Goal: Task Accomplishment & Management: Manage account settings

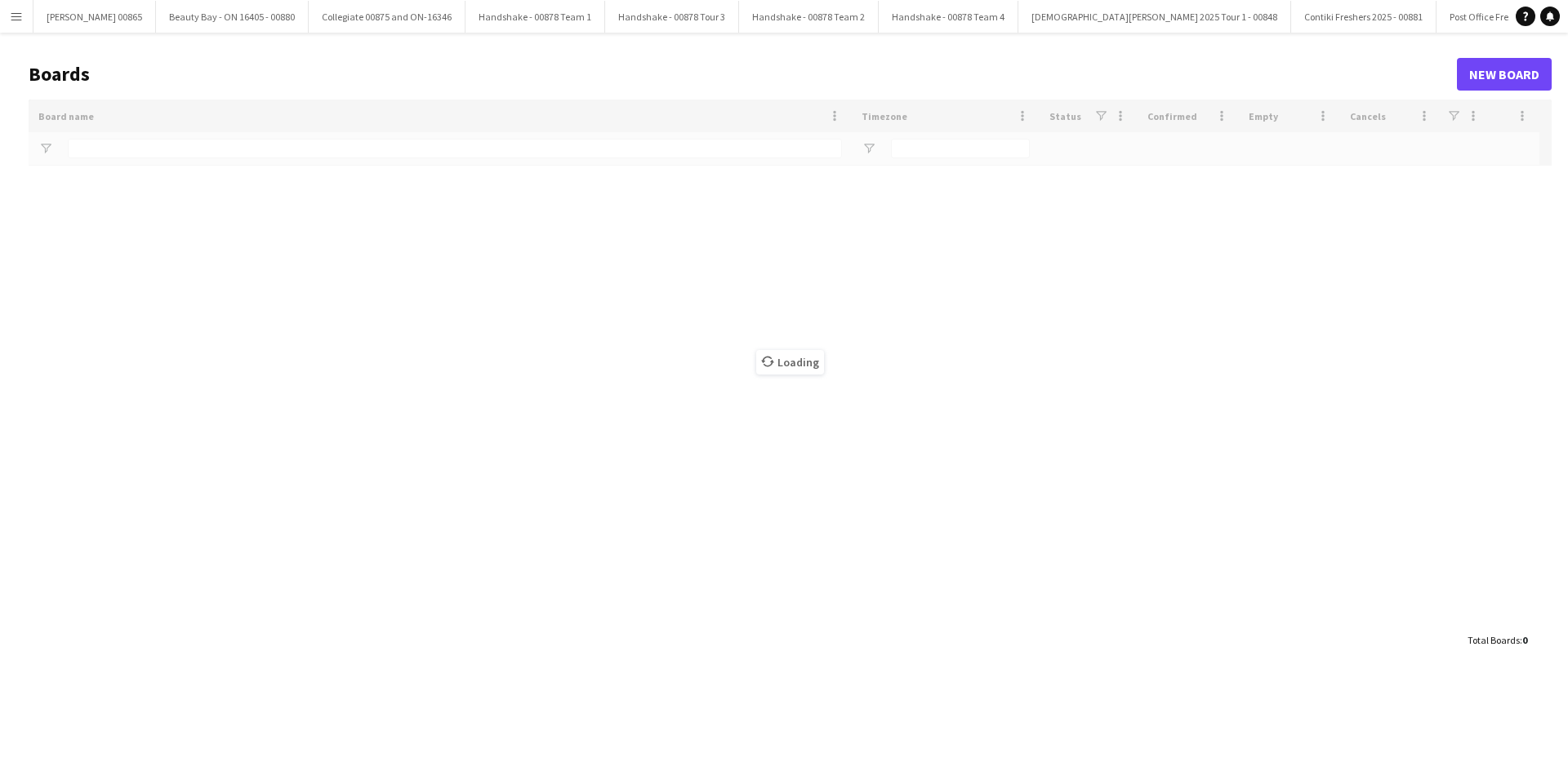
type input "*******"
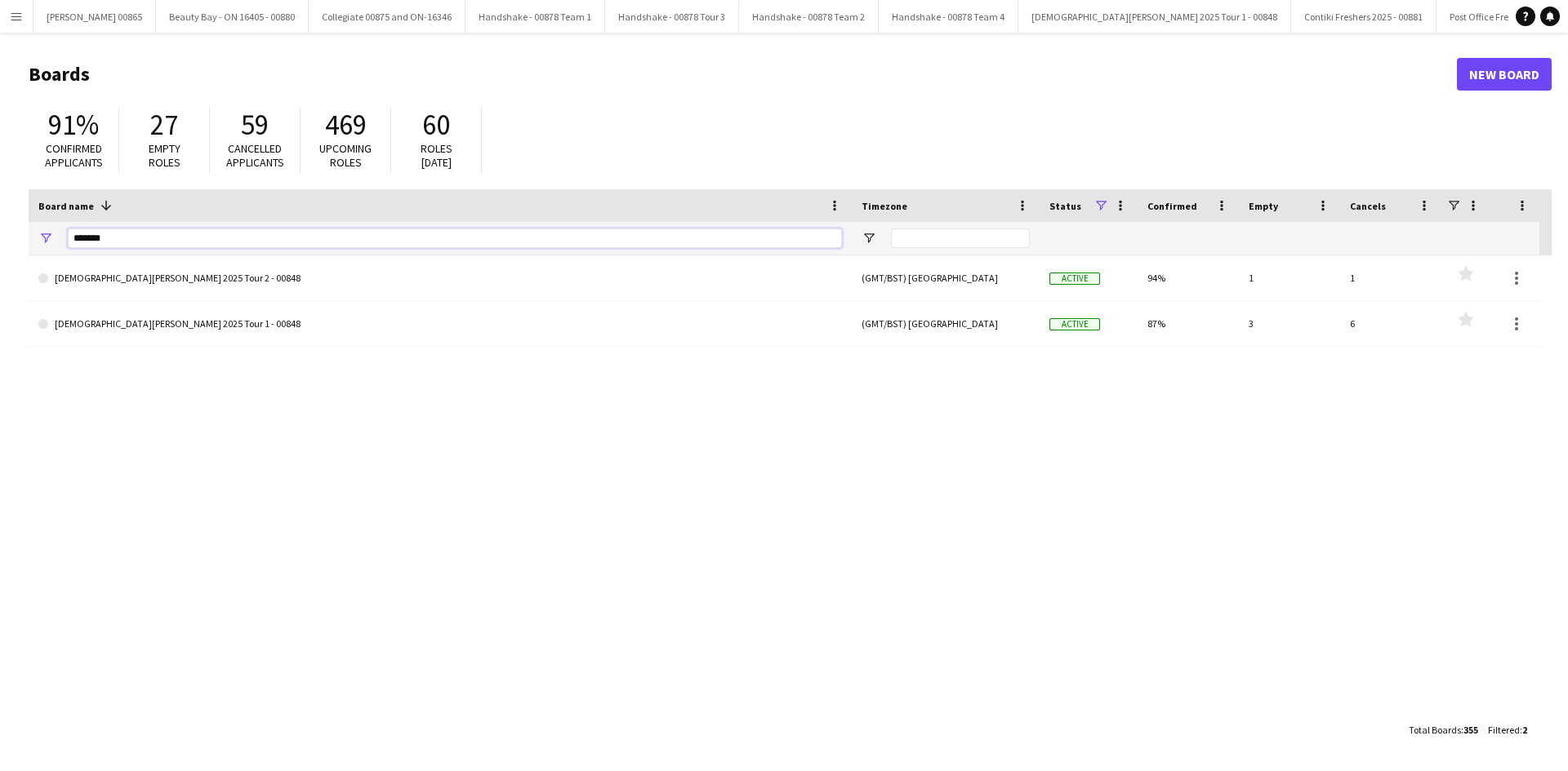
click at [307, 242] on input "*******" at bounding box center [454, 238] width 774 height 19
type input "***"
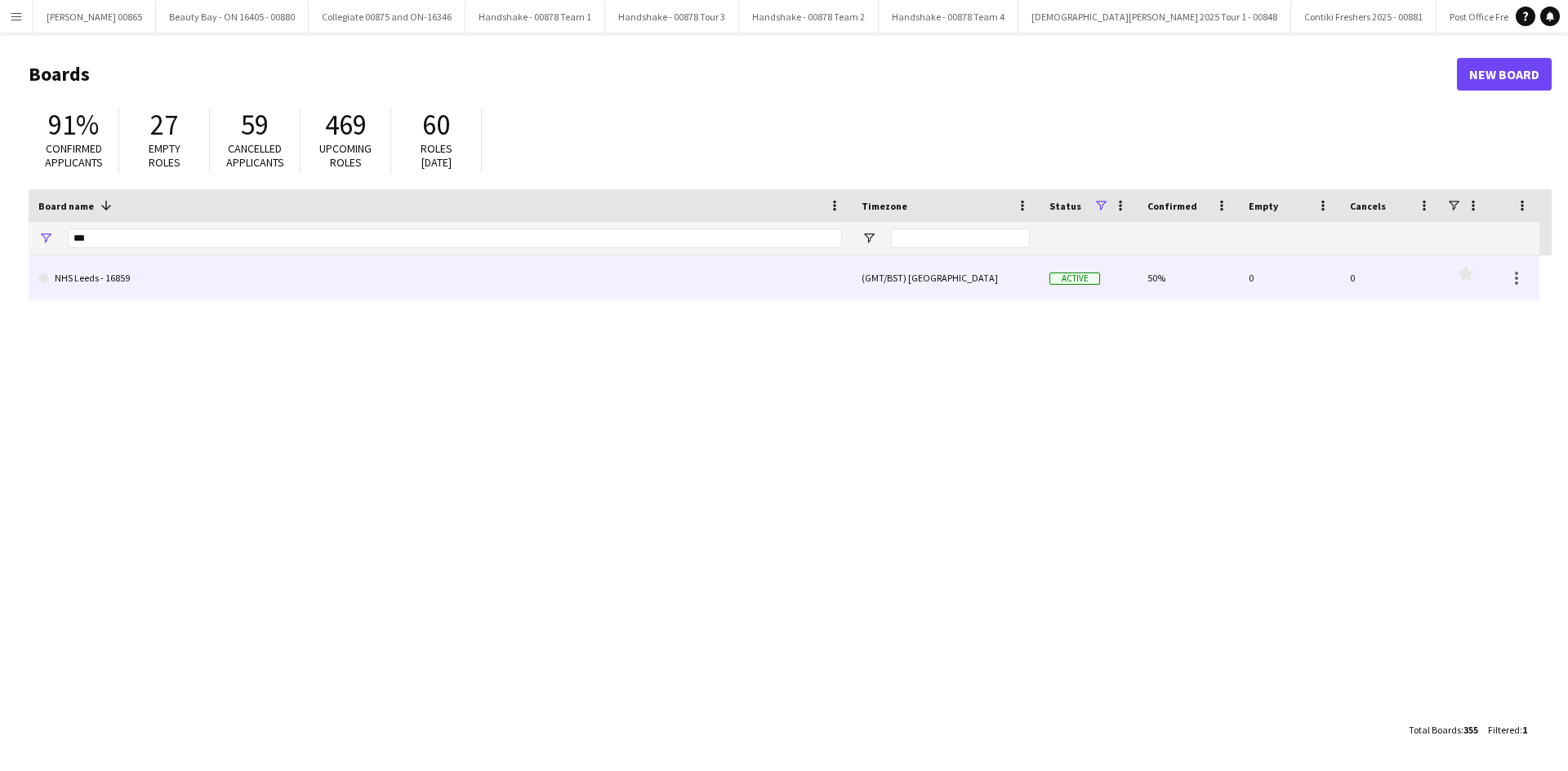
click at [229, 288] on link "NHS Leeds - 16859" at bounding box center [440, 279] width 803 height 46
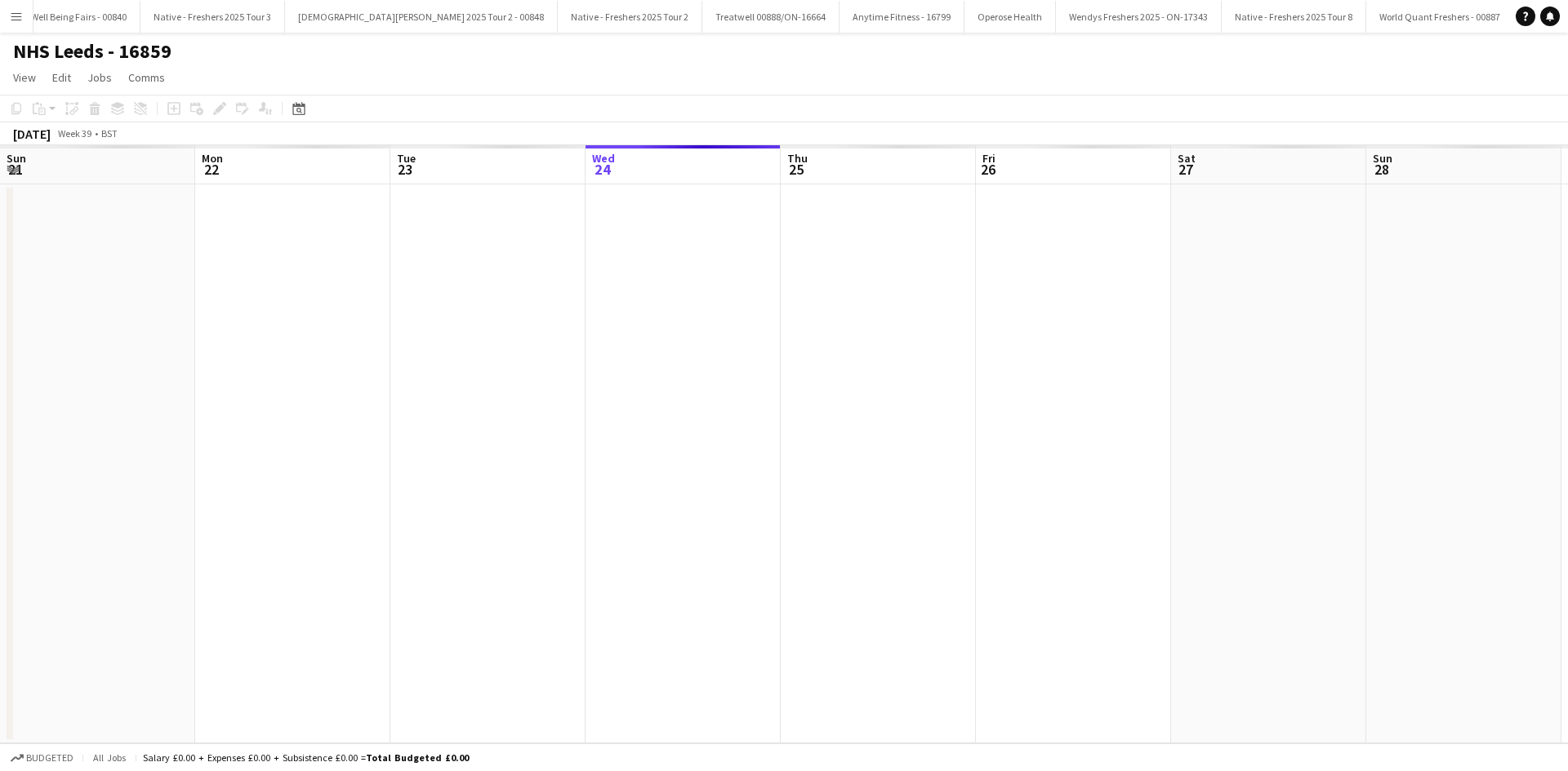
scroll to position [0, 391]
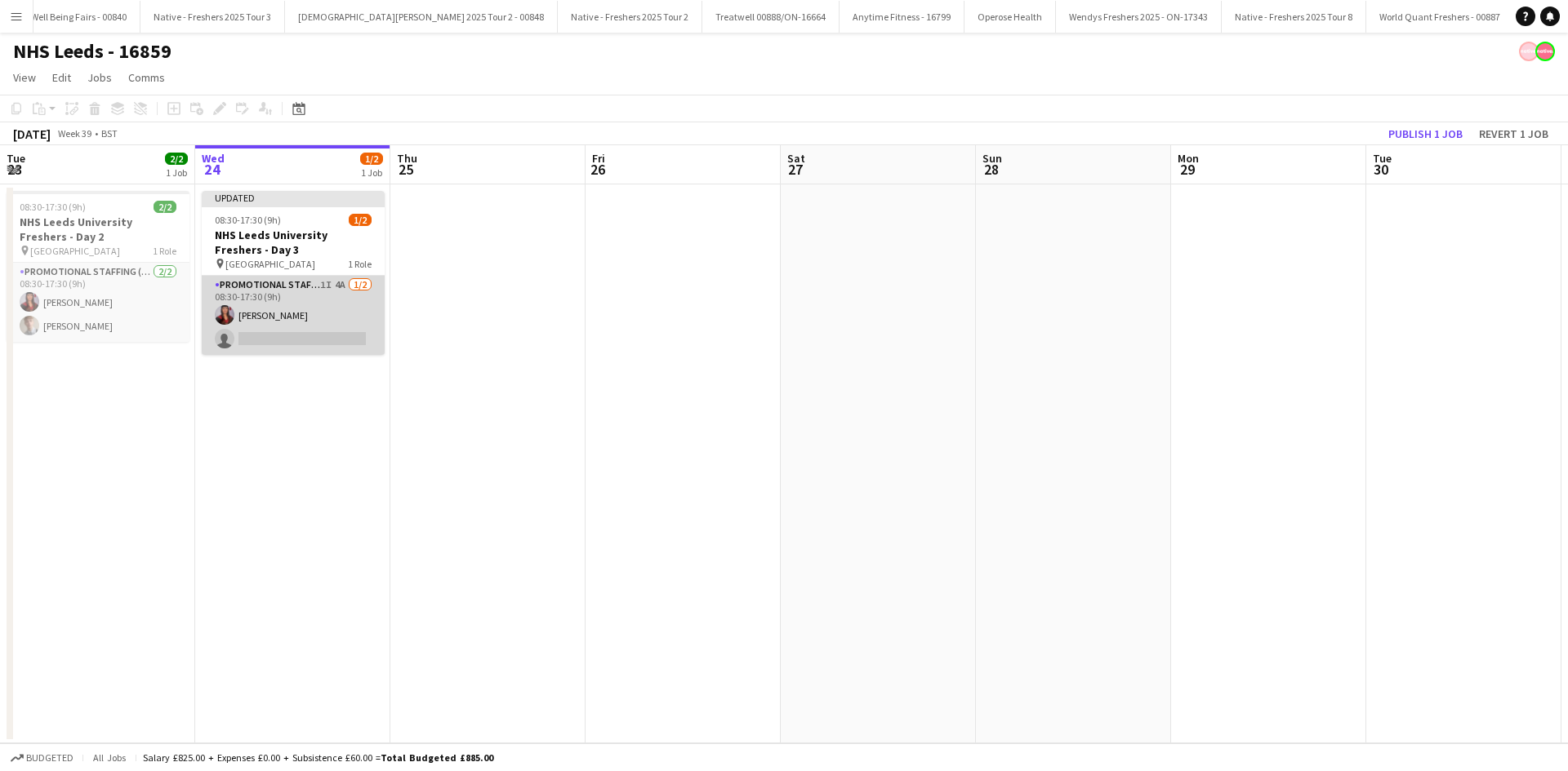
click at [315, 333] on app-card-role "Promotional Staffing (Brand Ambassadors) 1I 4A [DATE] 08:30-17:30 (9h) [PERSON_…" at bounding box center [293, 315] width 183 height 79
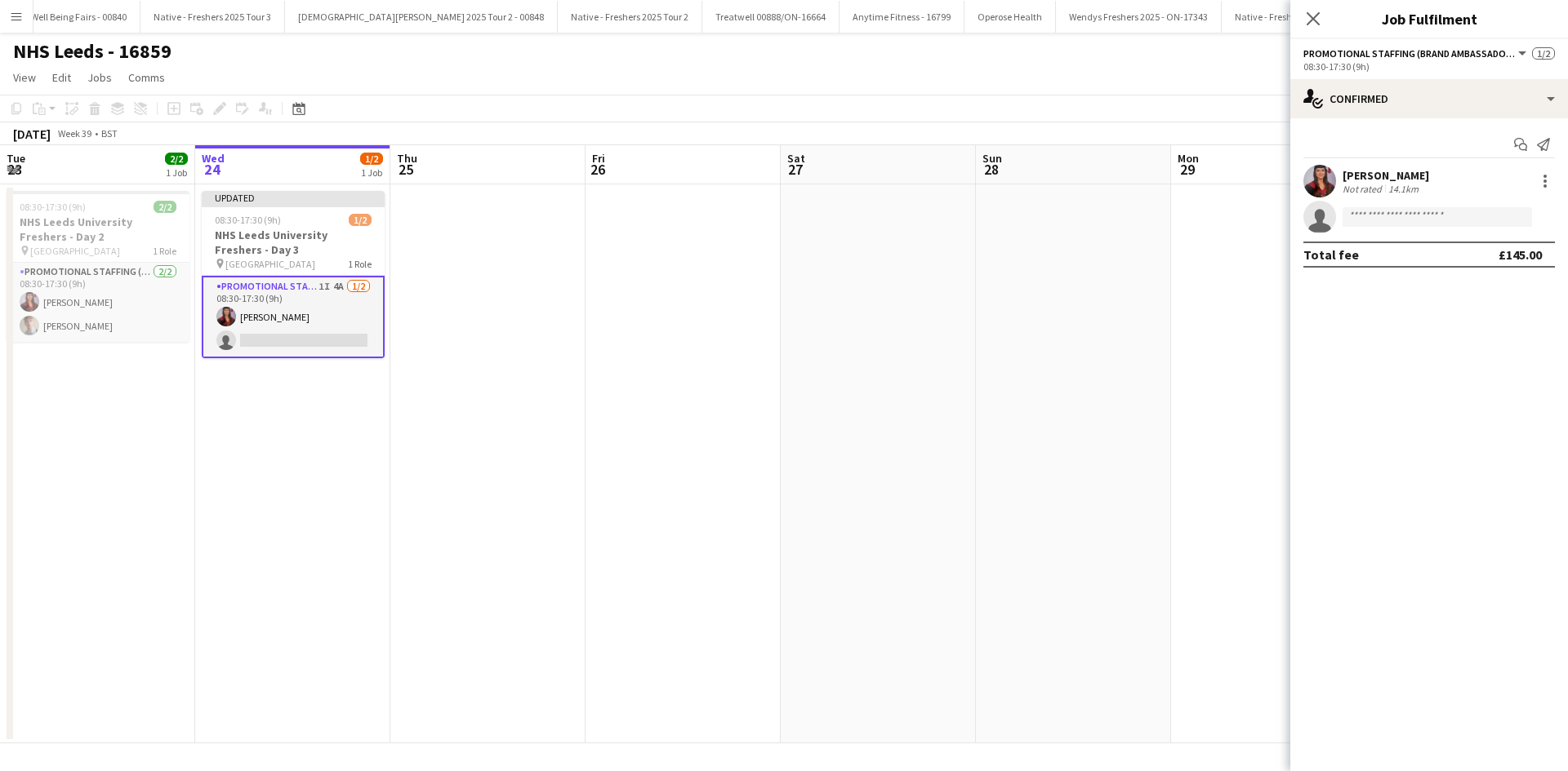
click at [1428, 176] on div "[PERSON_NAME] Not rated 14.1km" at bounding box center [1429, 181] width 278 height 33
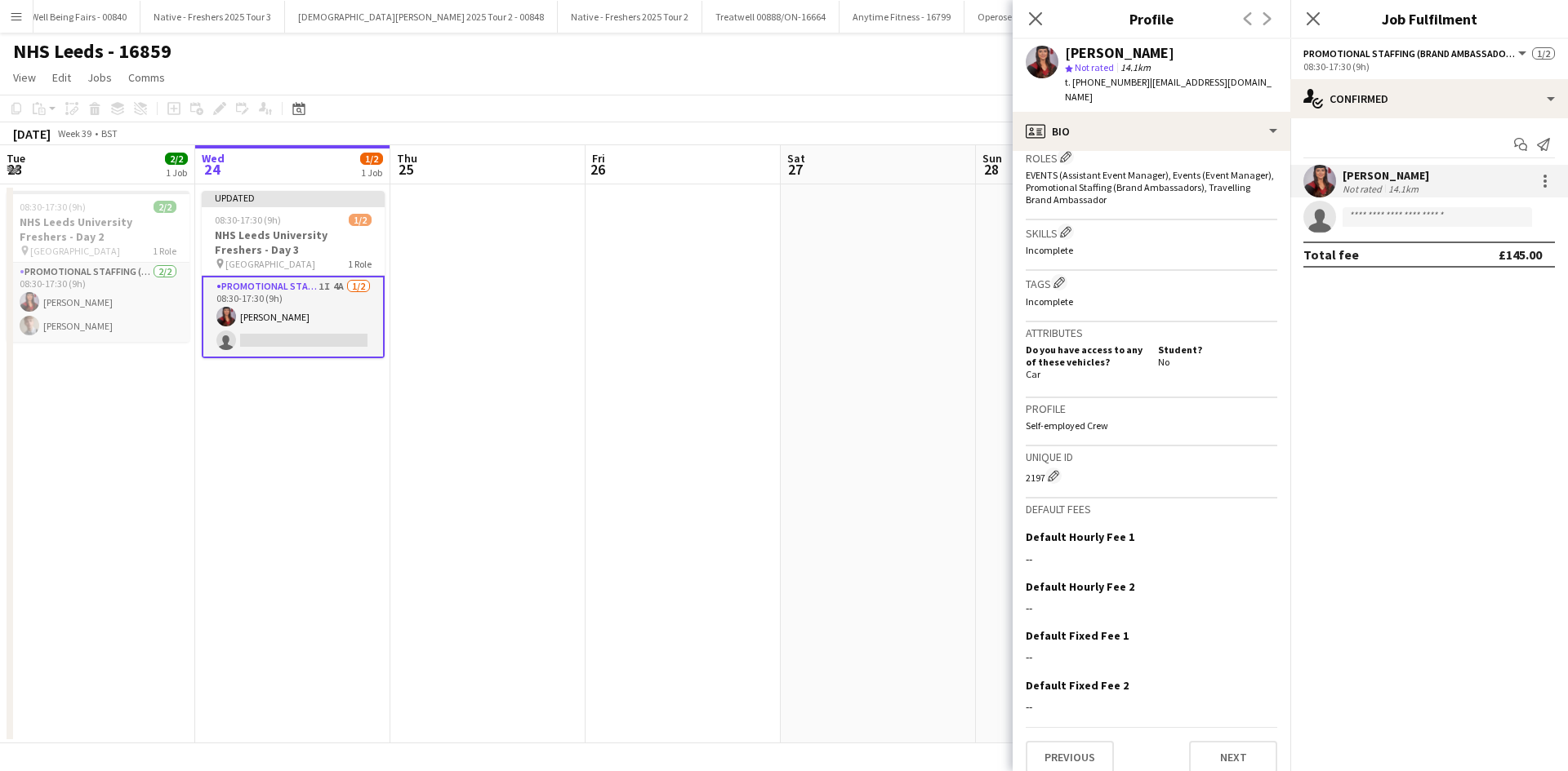
scroll to position [0, 0]
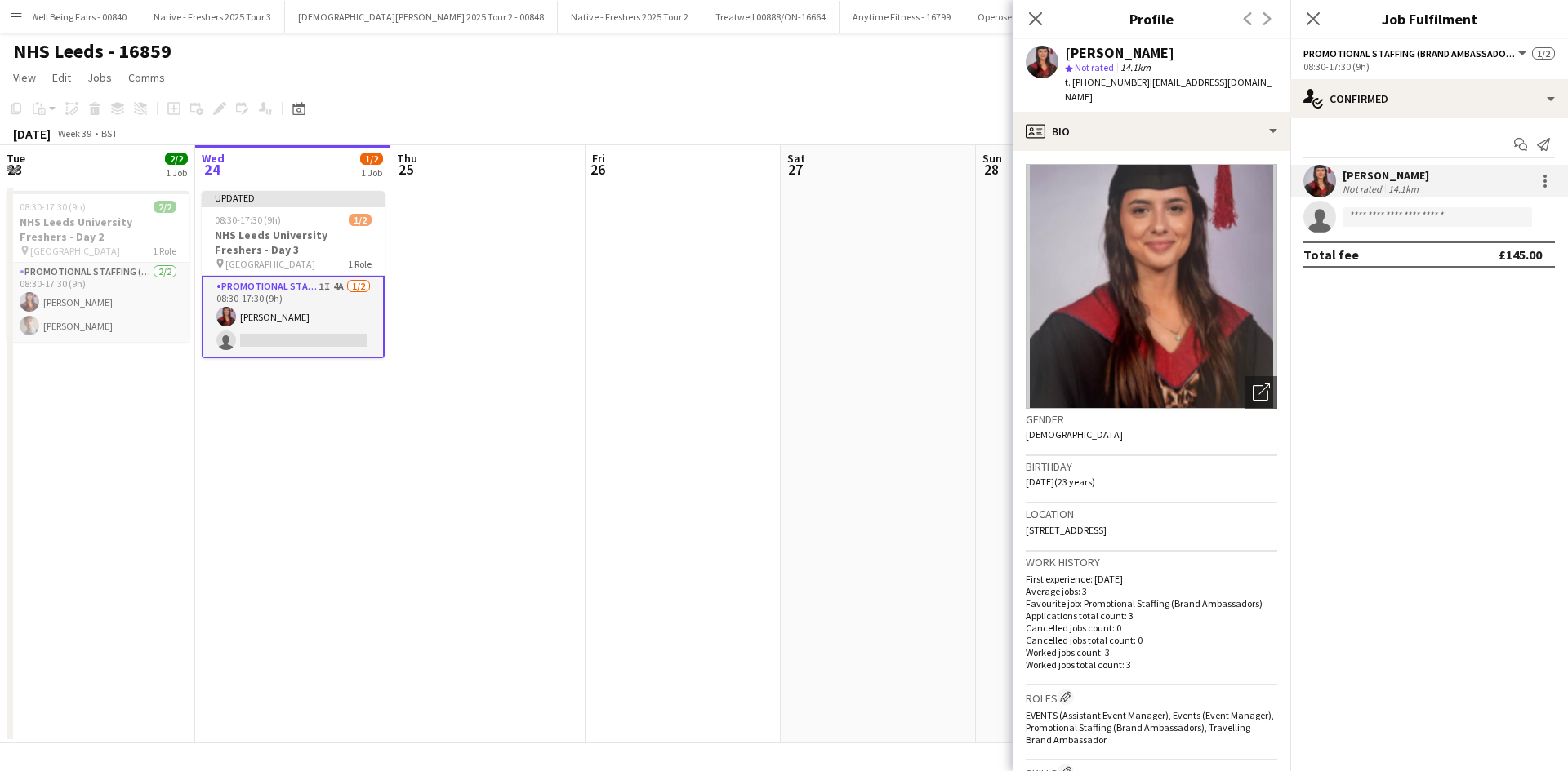
click at [1359, 280] on div "Start chat Send notification [PERSON_NAME] Not rated 14.1km single-neutral-acti…" at bounding box center [1429, 199] width 278 height 162
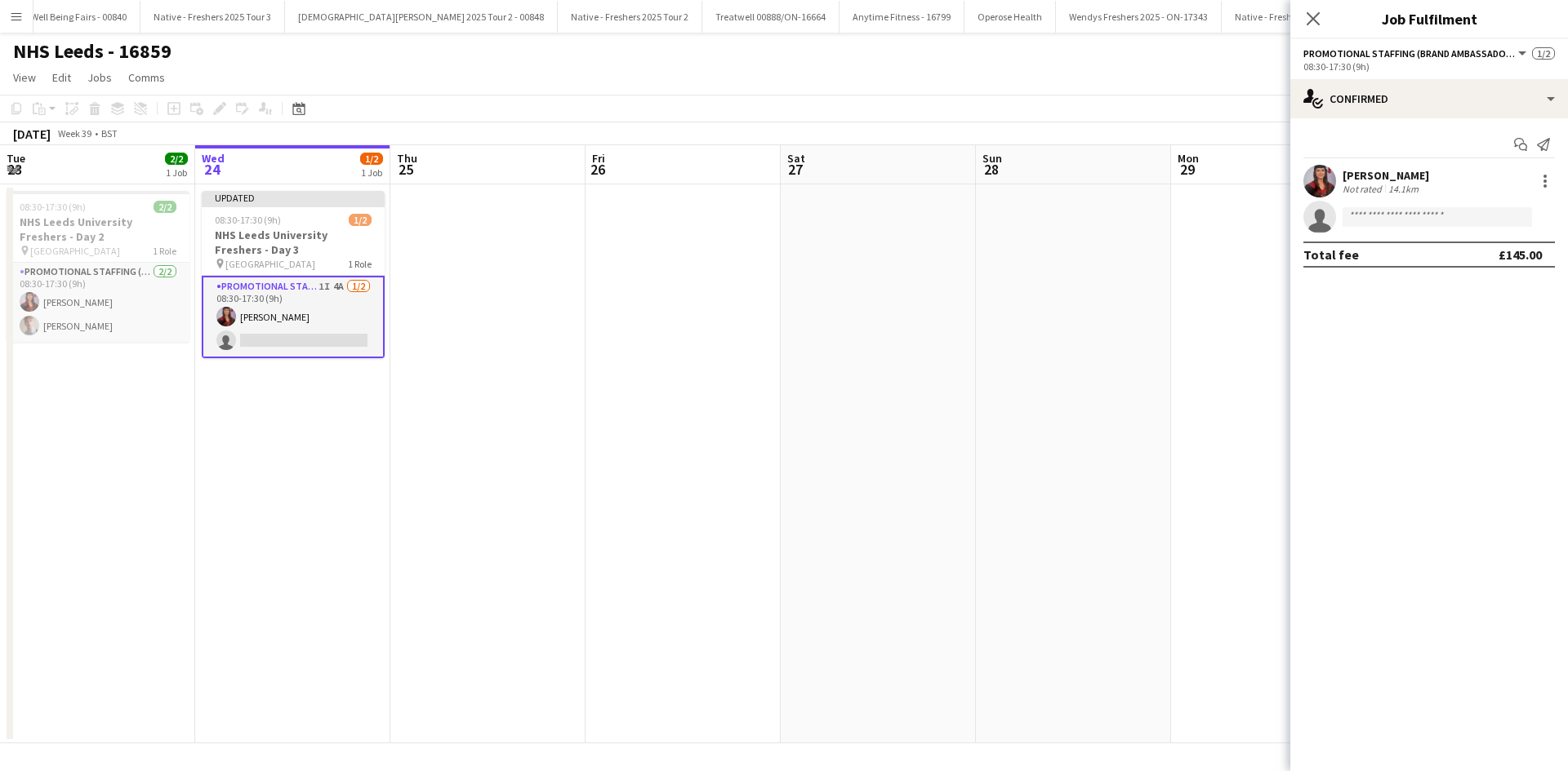
drag, startPoint x: 738, startPoint y: 375, endPoint x: 262, endPoint y: 361, distance: 476.2
click at [262, 361] on app-calendar-viewport "Sun 21 Mon 22 2/2 1 Job Tue 23 2/2 1 Job Wed 24 1/2 1 Job Thu 25 Fri 26 Sat 27 …" at bounding box center [784, 444] width 1568 height 598
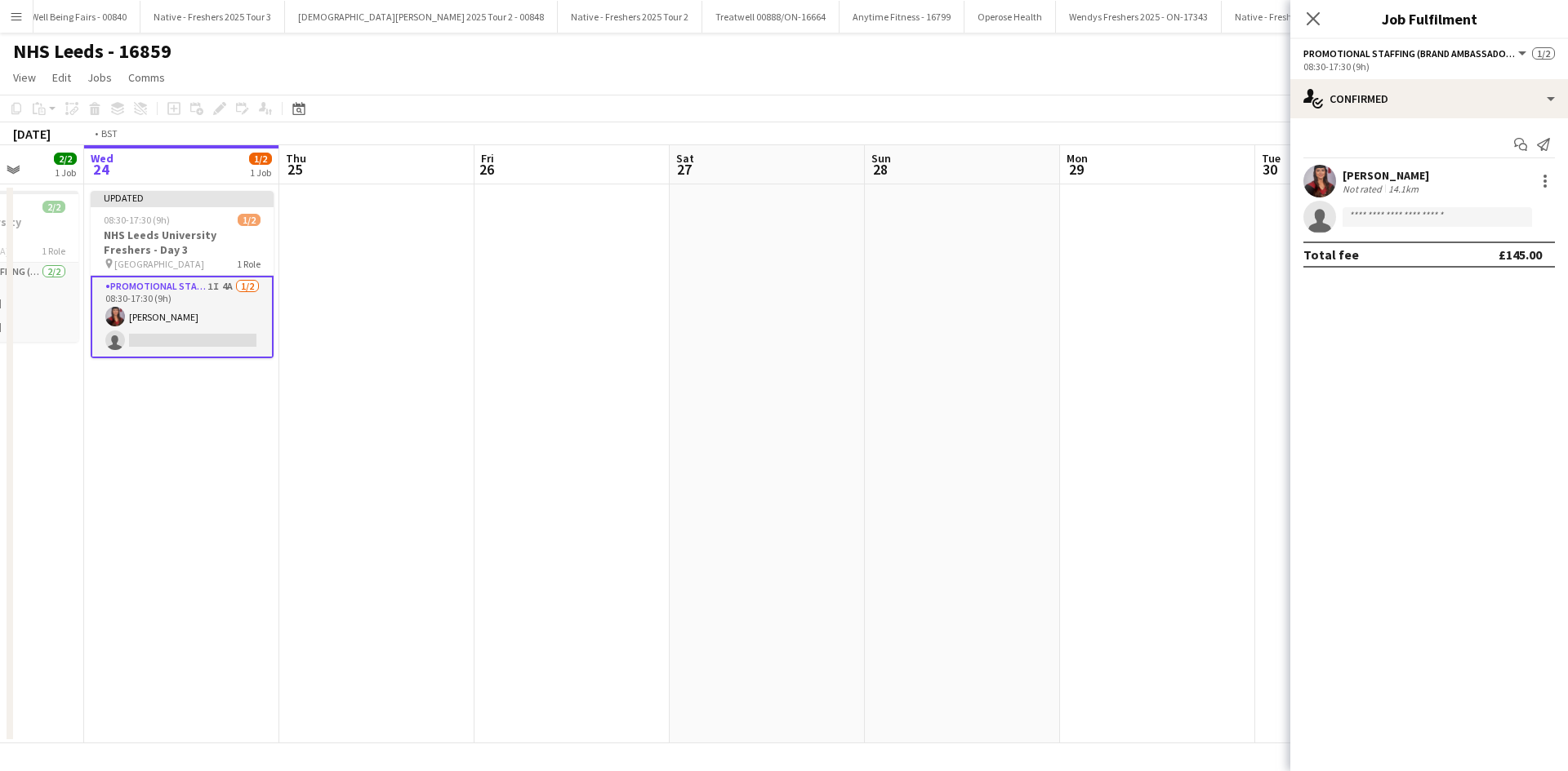
drag, startPoint x: 283, startPoint y: 294, endPoint x: 1039, endPoint y: 340, distance: 757.4
click at [1039, 340] on app-calendar-viewport "Sun 21 Mon 22 2/2 1 Job Tue 23 2/2 1 Job Wed 24 1/2 1 Job Thu 25 Fri 26 Sat 27 …" at bounding box center [784, 444] width 1568 height 598
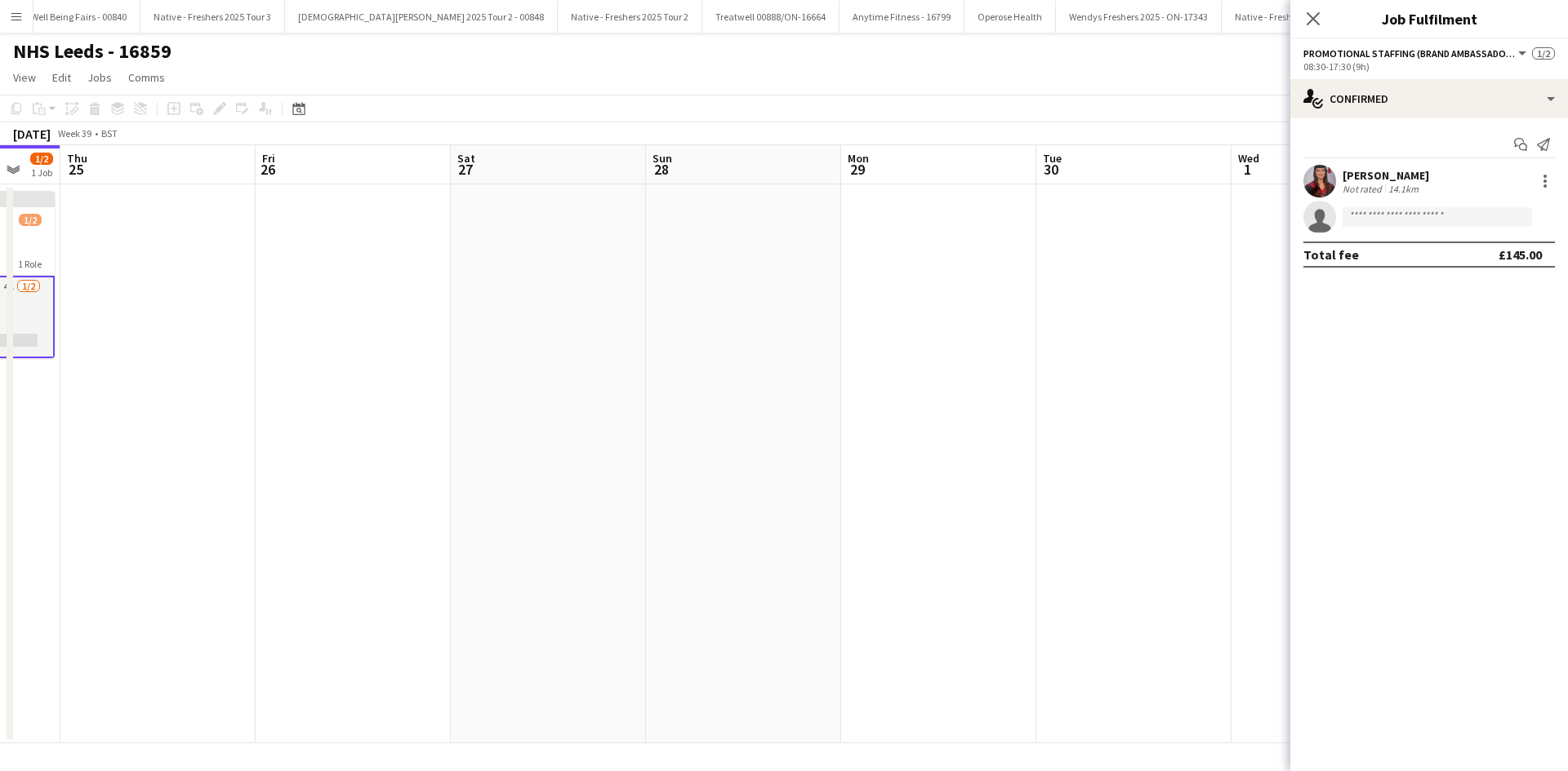
drag, startPoint x: 494, startPoint y: 338, endPoint x: 443, endPoint y: 335, distance: 51.1
click at [438, 336] on app-calendar-viewport "Mon 22 2/2 1 Job Tue 23 2/2 1 Job Wed 24 1/2 1 Job Thu 25 Fri 26 Sat 27 Sun 28 …" at bounding box center [784, 444] width 1568 height 598
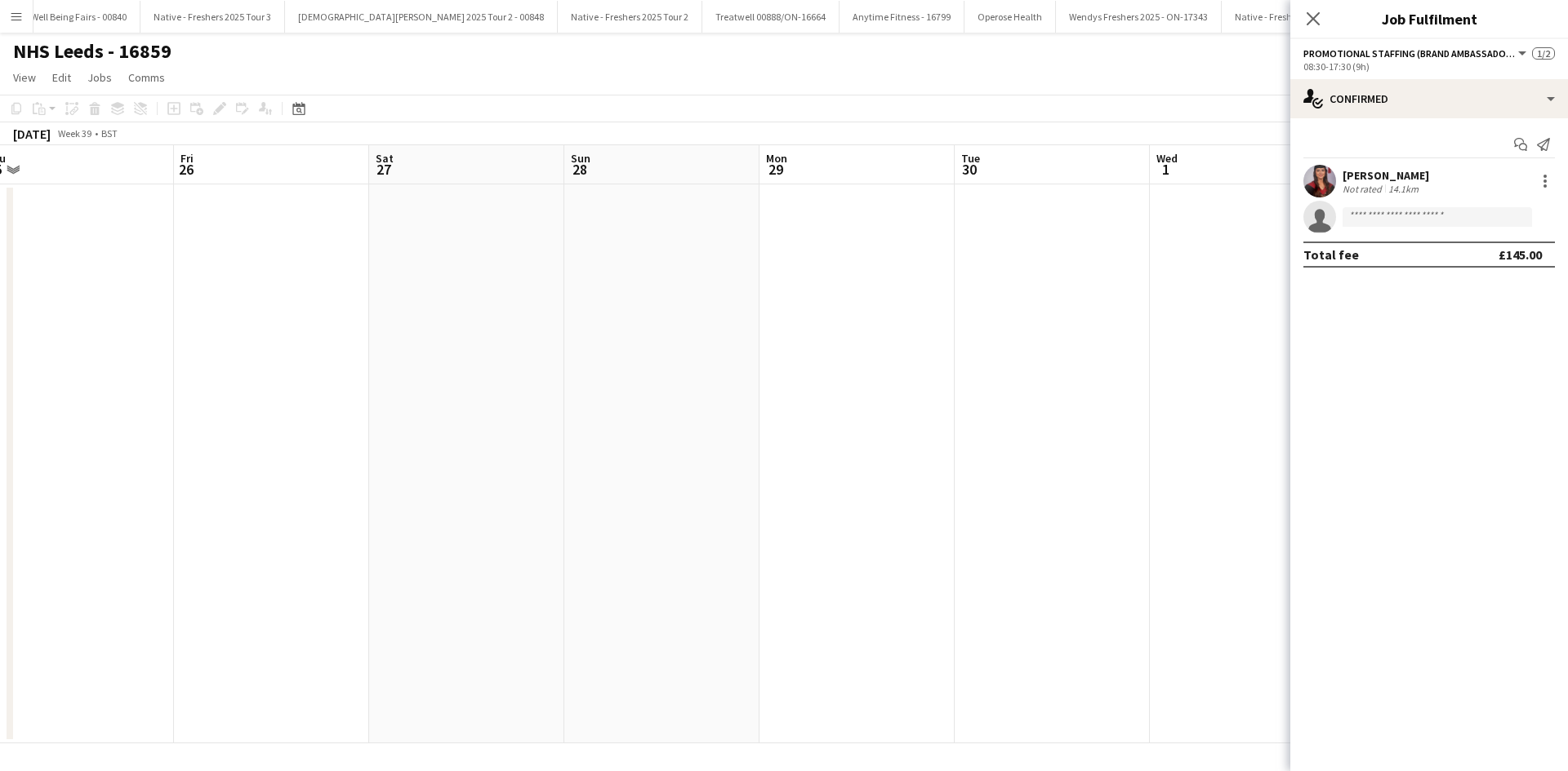
click at [655, 344] on app-calendar-viewport "Mon 22 2/2 1 Job Tue 23 2/2 1 Job Wed 24 1/2 1 Job Thu 25 Fri 26 Sat 27 Sun 28 …" at bounding box center [784, 444] width 1568 height 598
drag, startPoint x: 595, startPoint y: 353, endPoint x: 923, endPoint y: 353, distance: 328.0
click at [567, 353] on app-calendar-viewport "Sat 27 Sun 28 Mon 29 Tue 30 Wed 1 Thu 2 Fri 3 Sat 4 Sun 5 Mon 6 Tue 7 Wed 8 Thu…" at bounding box center [784, 444] width 1568 height 598
drag, startPoint x: 429, startPoint y: 329, endPoint x: 358, endPoint y: 326, distance: 71.1
click at [358, 326] on app-calendar-viewport "Sat 27 Sun 28 Mon 29 Tue 30 Wed 1 Thu 2 Fri 3 Sat 4 Sun 5 Mon 6 Tue 7 Wed 8 Thu…" at bounding box center [784, 444] width 1568 height 598
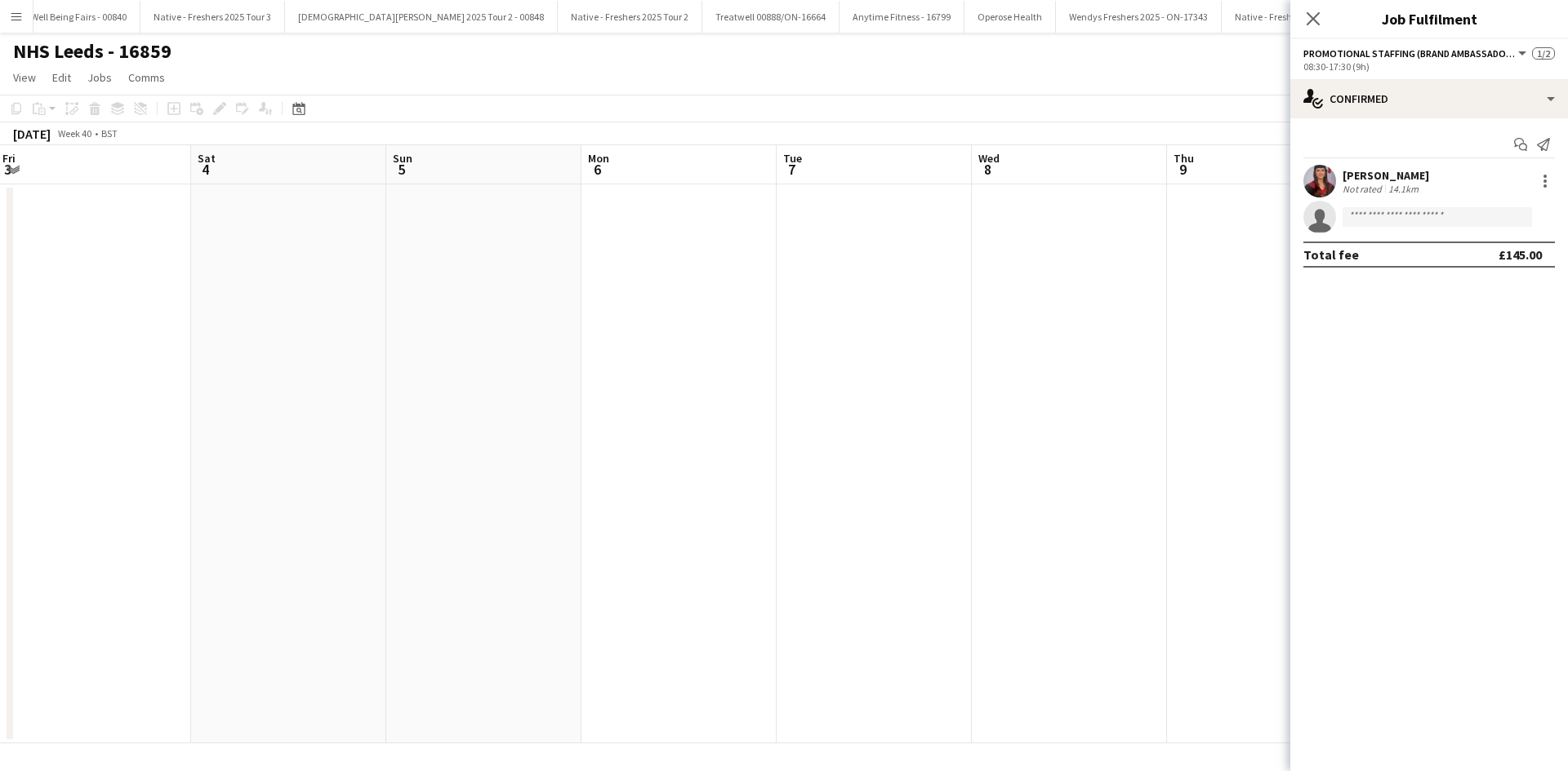
scroll to position [0, 332]
drag, startPoint x: 360, startPoint y: 324, endPoint x: 1473, endPoint y: 302, distance: 1113.2
click at [1473, 302] on body "Menu Boards Boards Boards All jobs Status Workforce Workforce My Workforce Recr…" at bounding box center [784, 386] width 1568 height 771
drag, startPoint x: 652, startPoint y: 335, endPoint x: 1432, endPoint y: 313, distance: 780.3
click at [1511, 322] on body "Menu Boards Boards Boards All jobs Status Workforce Workforce My Workforce Recr…" at bounding box center [784, 386] width 1568 height 771
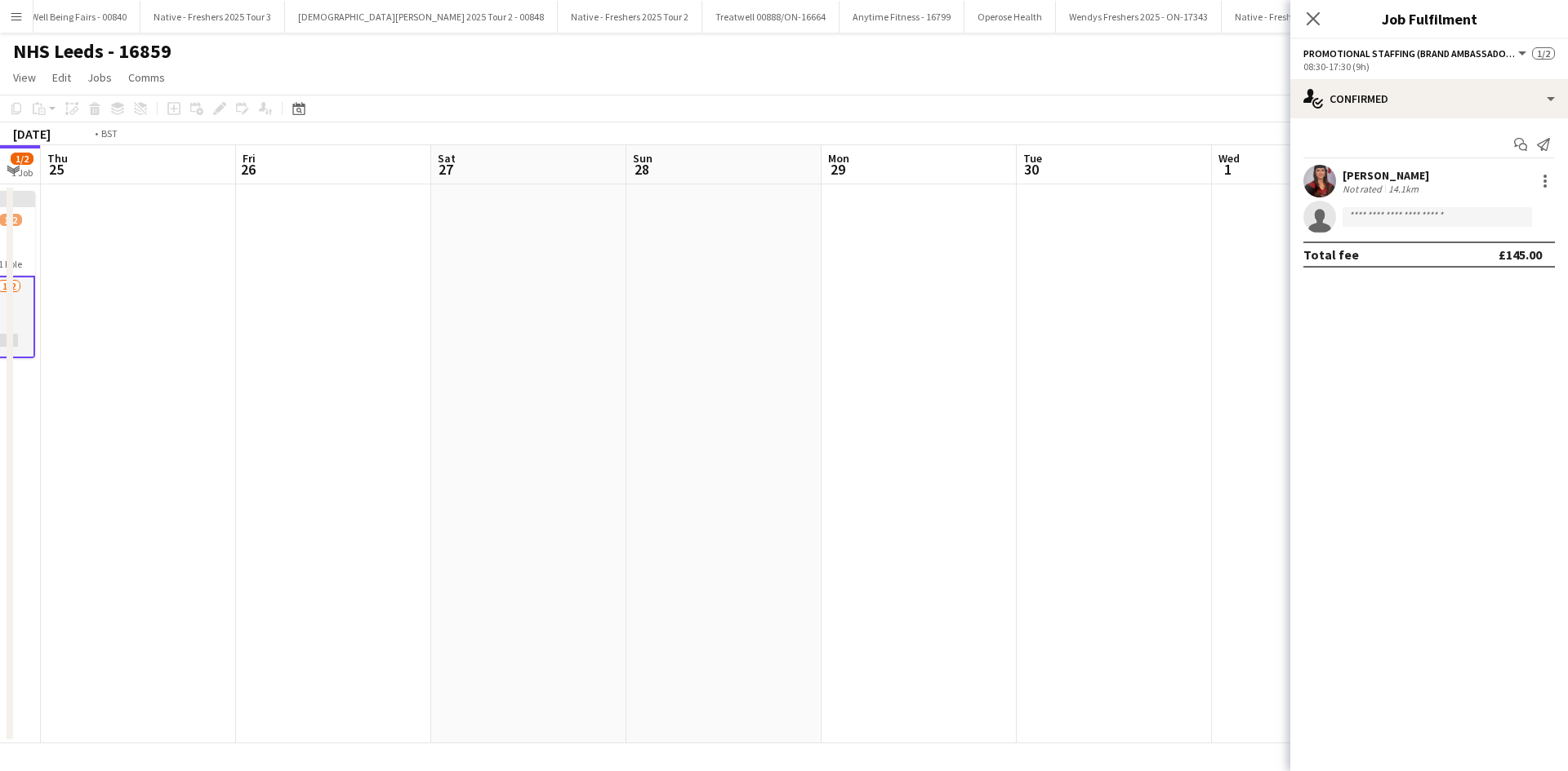
drag, startPoint x: 280, startPoint y: 299, endPoint x: 1092, endPoint y: 290, distance: 812.0
click at [1091, 293] on app-calendar-viewport "Mon 22 2/2 1 Job Tue 23 2/2 1 Job Wed 24 1/2 1 Job Thu 25 Fri 26 Sat 27 Sun 28 …" at bounding box center [784, 444] width 1568 height 598
